Goal: Task Accomplishment & Management: Use online tool/utility

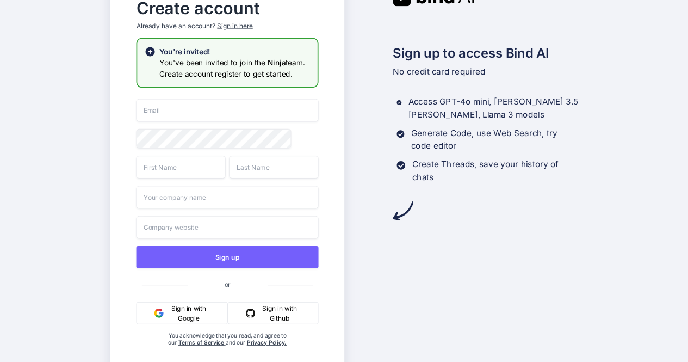
click at [184, 116] on input "email" at bounding box center [227, 110] width 182 height 23
type input "[EMAIL_ADDRESS][DOMAIN_NAME]"
click at [191, 172] on input "text" at bounding box center [180, 167] width 89 height 23
type input "sar"
click at [252, 171] on input "text" at bounding box center [273, 167] width 89 height 23
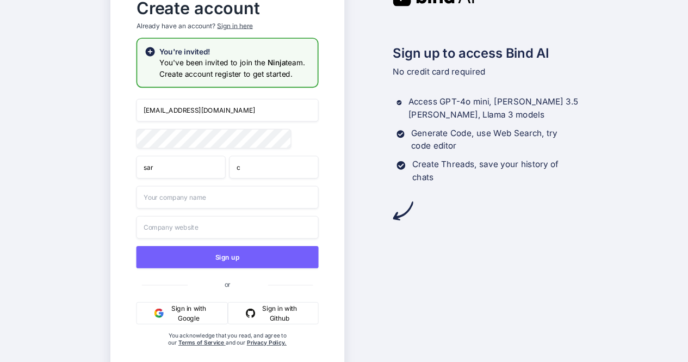
type input "c"
click at [172, 206] on input "text" at bounding box center [227, 196] width 182 height 23
type input "w"
click at [187, 234] on input "text" at bounding box center [227, 227] width 182 height 23
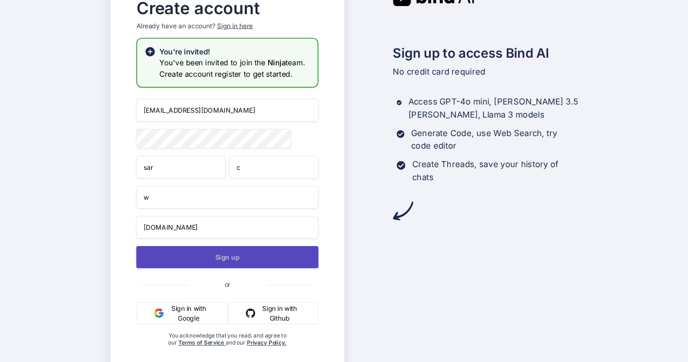
type input "[DOMAIN_NAME]"
click at [216, 268] on button "Sign up" at bounding box center [227, 257] width 182 height 22
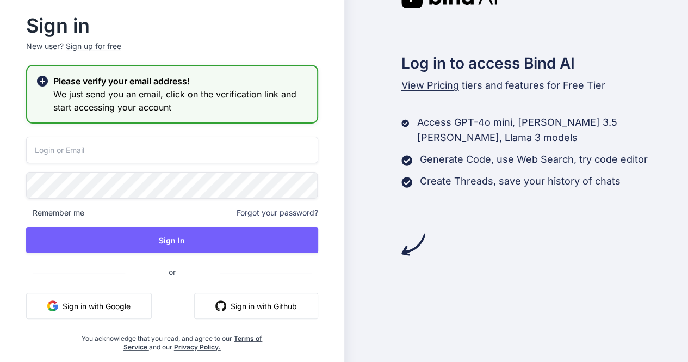
click at [147, 147] on input "email" at bounding box center [172, 149] width 292 height 27
type input "[EMAIL_ADDRESS][DOMAIN_NAME]"
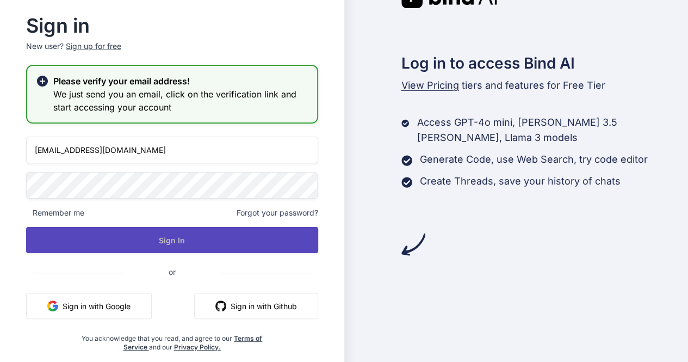
click at [174, 237] on button "Sign In" at bounding box center [172, 240] width 292 height 26
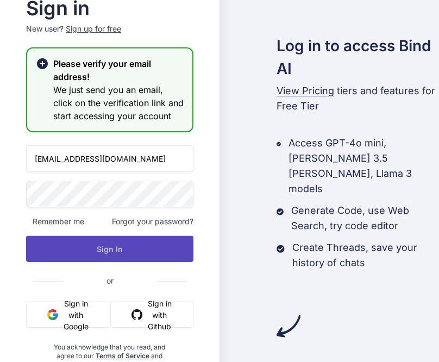
click at [111, 245] on button "Sign In" at bounding box center [109, 248] width 167 height 26
click at [109, 241] on button "Sign In" at bounding box center [109, 248] width 167 height 26
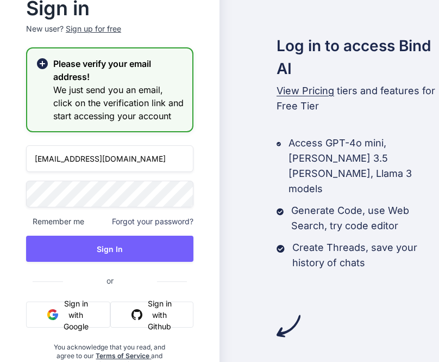
click at [15, 189] on div "Sign in New user? Sign up for free Please verify your email address! We just se…" at bounding box center [110, 183] width 202 height 369
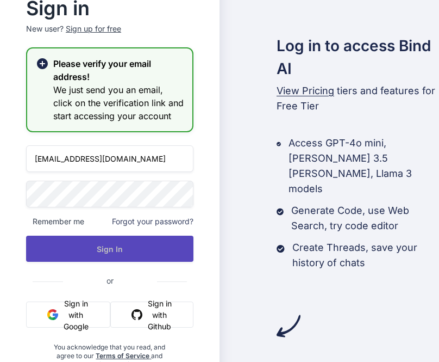
click at [81, 242] on button "Sign In" at bounding box center [109, 248] width 167 height 26
click at [95, 253] on button "Sign In" at bounding box center [109, 248] width 167 height 26
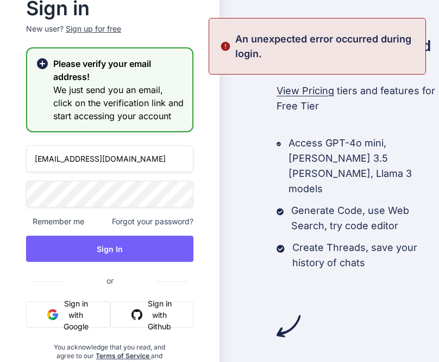
click at [159, 221] on span "Forgot your password?" at bounding box center [153, 221] width 82 height 11
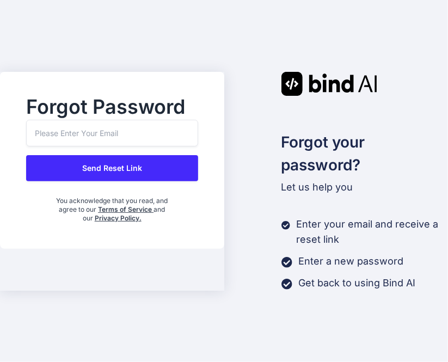
click at [87, 127] on input "email" at bounding box center [112, 133] width 172 height 27
type input "[EMAIL_ADDRESS][DOMAIN_NAME]"
click at [119, 164] on button "Send Reset Link" at bounding box center [112, 168] width 172 height 26
click at [121, 168] on button "Send Reset Link" at bounding box center [112, 168] width 172 height 26
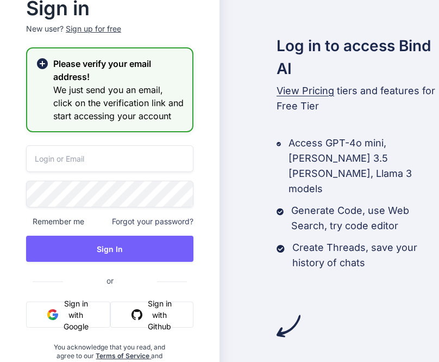
click at [85, 154] on input "email" at bounding box center [109, 158] width 167 height 27
type input "[EMAIL_ADDRESS][DOMAIN_NAME]"
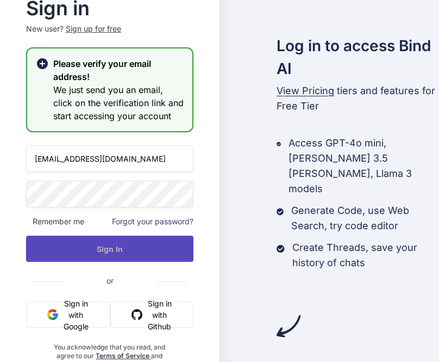
click at [127, 249] on button "Sign In" at bounding box center [109, 248] width 167 height 26
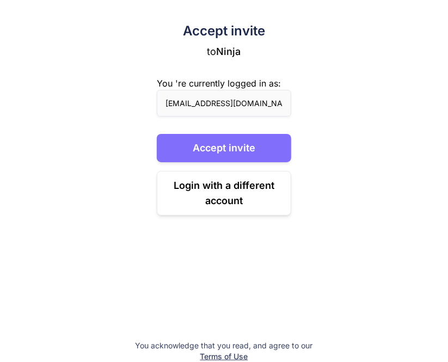
click at [238, 152] on button "Accept invite" at bounding box center [224, 148] width 134 height 28
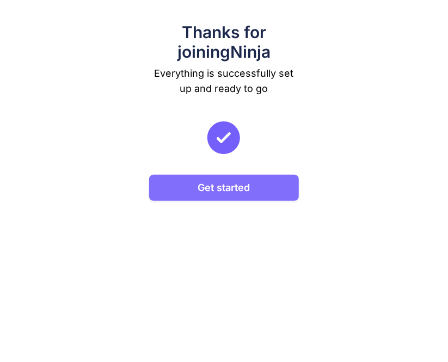
click at [228, 190] on button "Get started" at bounding box center [223, 188] width 149 height 26
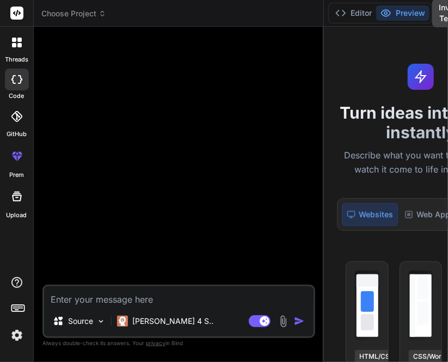
drag, startPoint x: 181, startPoint y: 189, endPoint x: 269, endPoint y: 194, distance: 88.8
click at [269, 194] on div "Bind AI Web Search Created with Pixso. Code Generator Source [PERSON_NAME] 4 S.…" at bounding box center [179, 194] width 290 height 335
click at [17, 197] on icon at bounding box center [17, 196] width 10 height 10
type textarea "x"
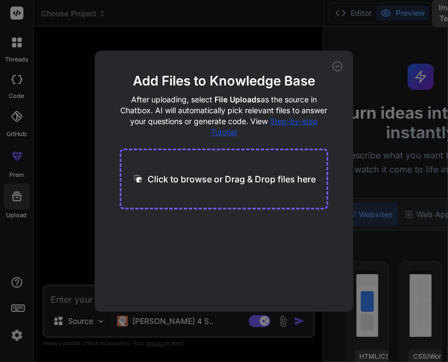
click at [233, 179] on p "Click to browse or Drag & Drop files here" at bounding box center [232, 178] width 168 height 13
type input "C:\fakepath\1mb.pdf"
type textarea "x"
click at [230, 182] on p "Click to browse or Drag & Drop files here" at bounding box center [232, 178] width 168 height 13
type input "C:\fakepath\Sample-pdf (1).pdf"
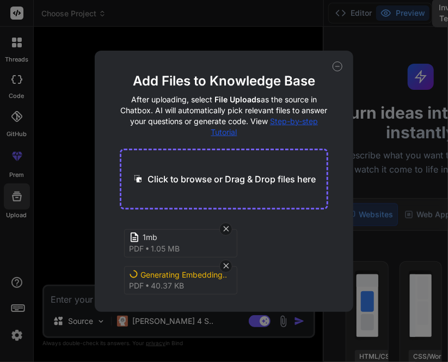
scroll to position [4, 0]
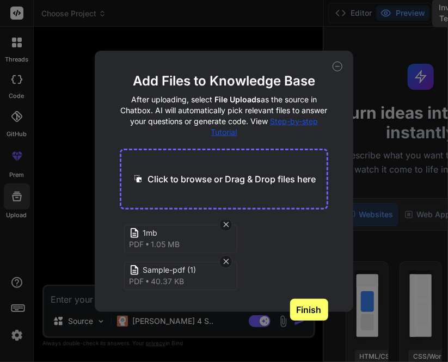
click at [336, 65] on icon at bounding box center [337, 66] width 10 height 10
type textarea "x"
